Goal: Task Accomplishment & Management: Use online tool/utility

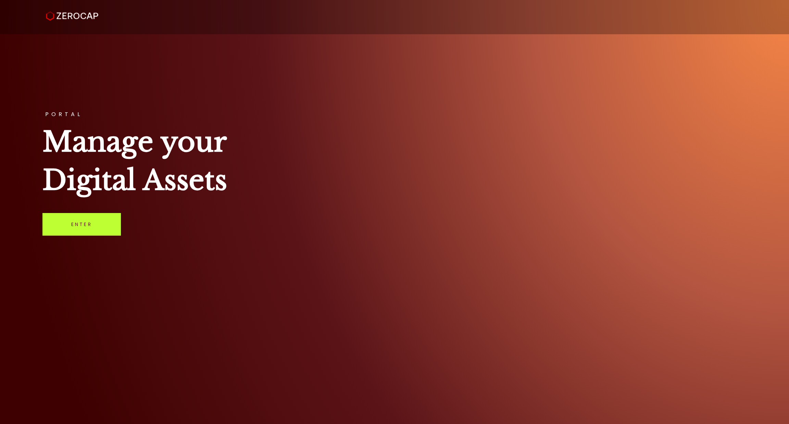
click at [82, 220] on link "Enter" at bounding box center [81, 224] width 78 height 23
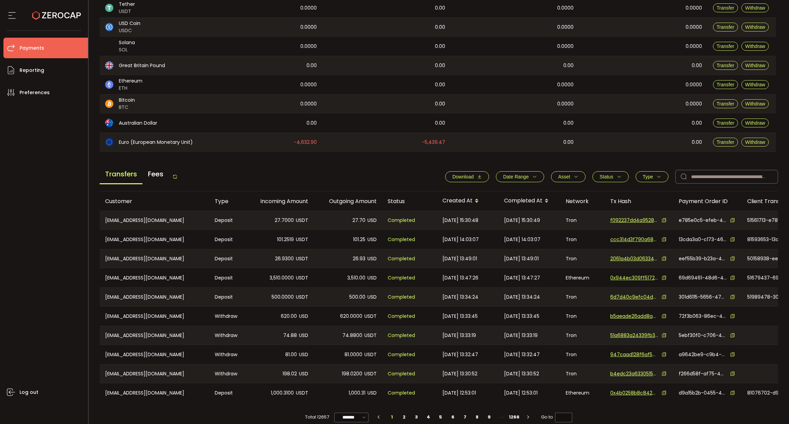
scroll to position [131, 0]
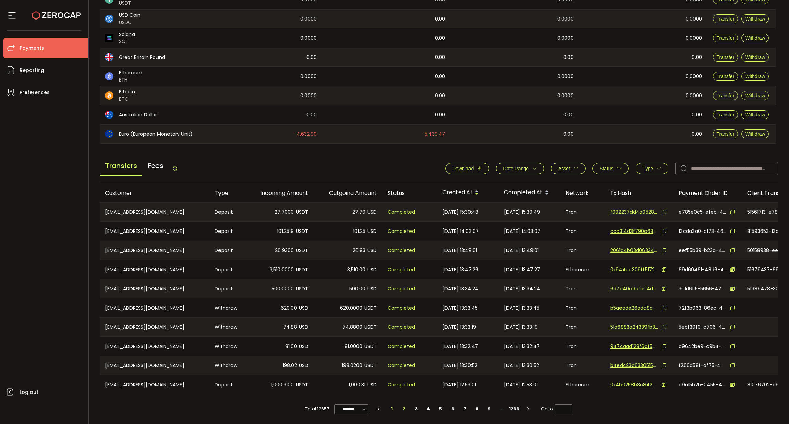
click at [404, 408] on li "2" at bounding box center [404, 409] width 12 height 10
click at [418, 408] on li "3" at bounding box center [416, 409] width 12 height 10
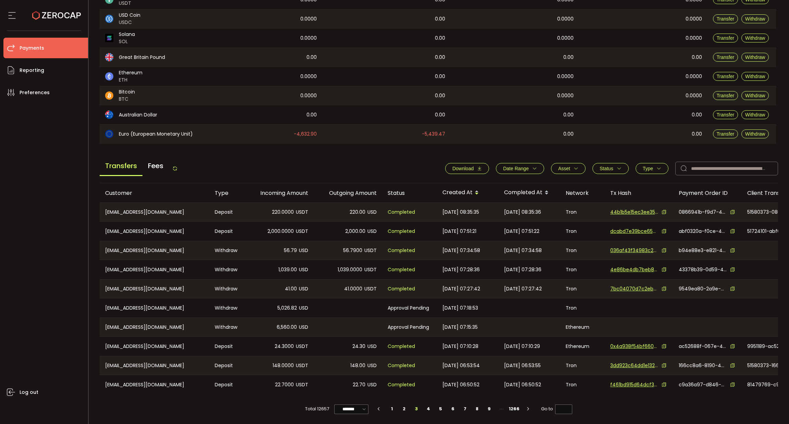
click at [643, 166] on span "Type" at bounding box center [648, 168] width 10 height 5
click at [651, 195] on span "Withdraw" at bounding box center [645, 198] width 30 height 7
click at [659, 231] on span "Apply" at bounding box center [666, 234] width 14 height 7
type input "*"
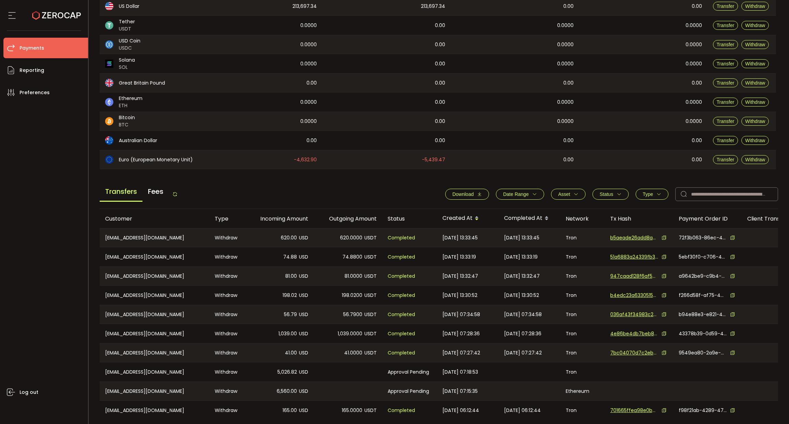
scroll to position [79, 0]
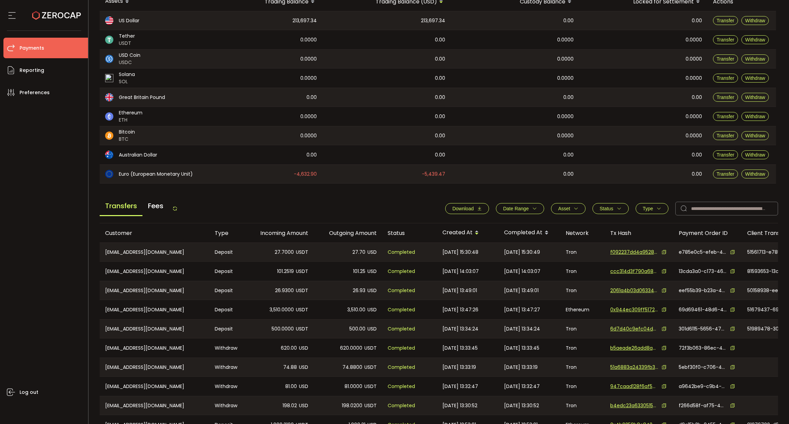
scroll to position [131, 0]
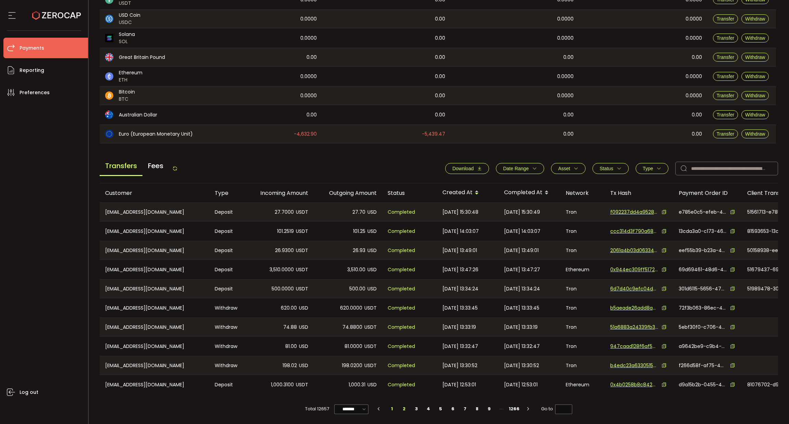
click at [404, 408] on li "2" at bounding box center [404, 409] width 12 height 10
click at [412, 408] on li "3" at bounding box center [416, 409] width 12 height 10
type input "*"
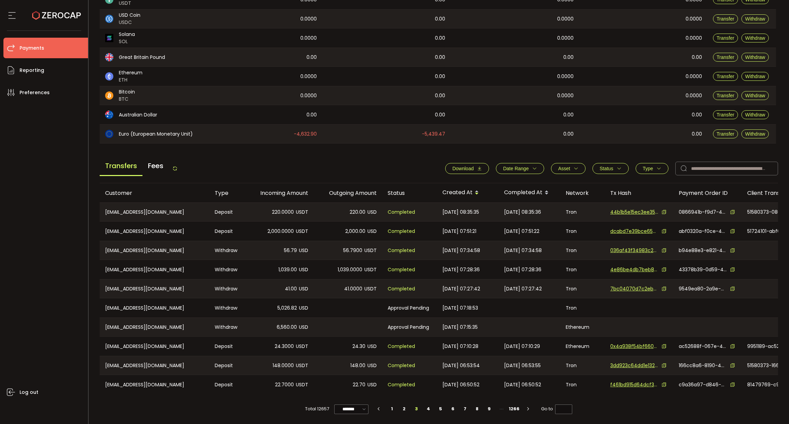
drag, startPoint x: 366, startPoint y: 305, endPoint x: 349, endPoint y: 279, distance: 31.4
click at [366, 305] on div at bounding box center [348, 307] width 69 height 19
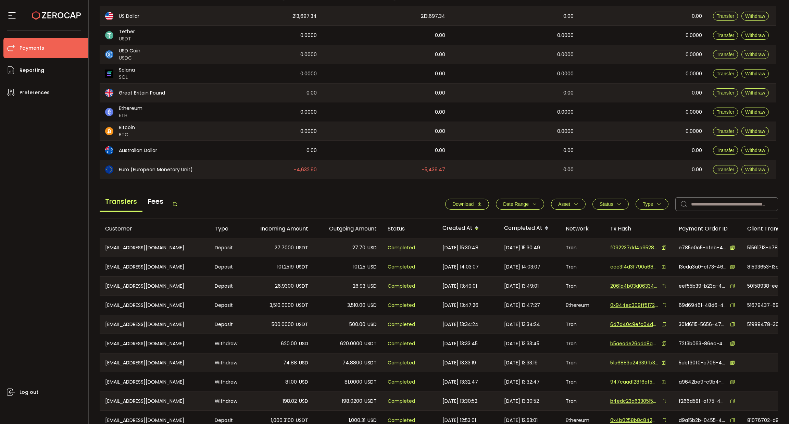
scroll to position [131, 0]
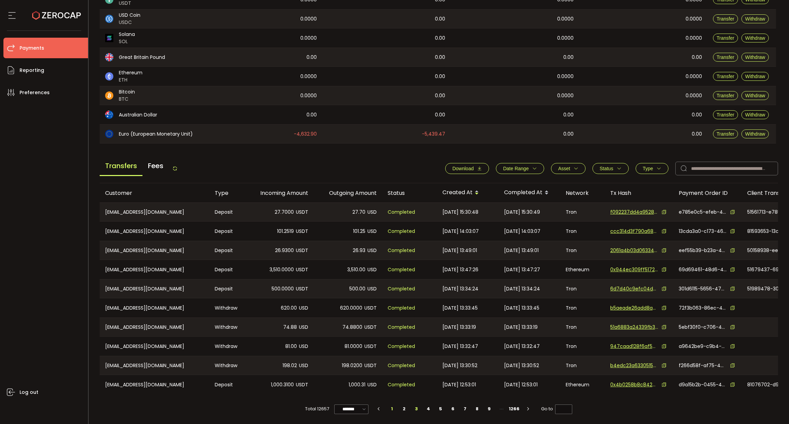
click at [416, 408] on li "3" at bounding box center [416, 409] width 12 height 10
type input "*"
